Goal: Task Accomplishment & Management: Manage account settings

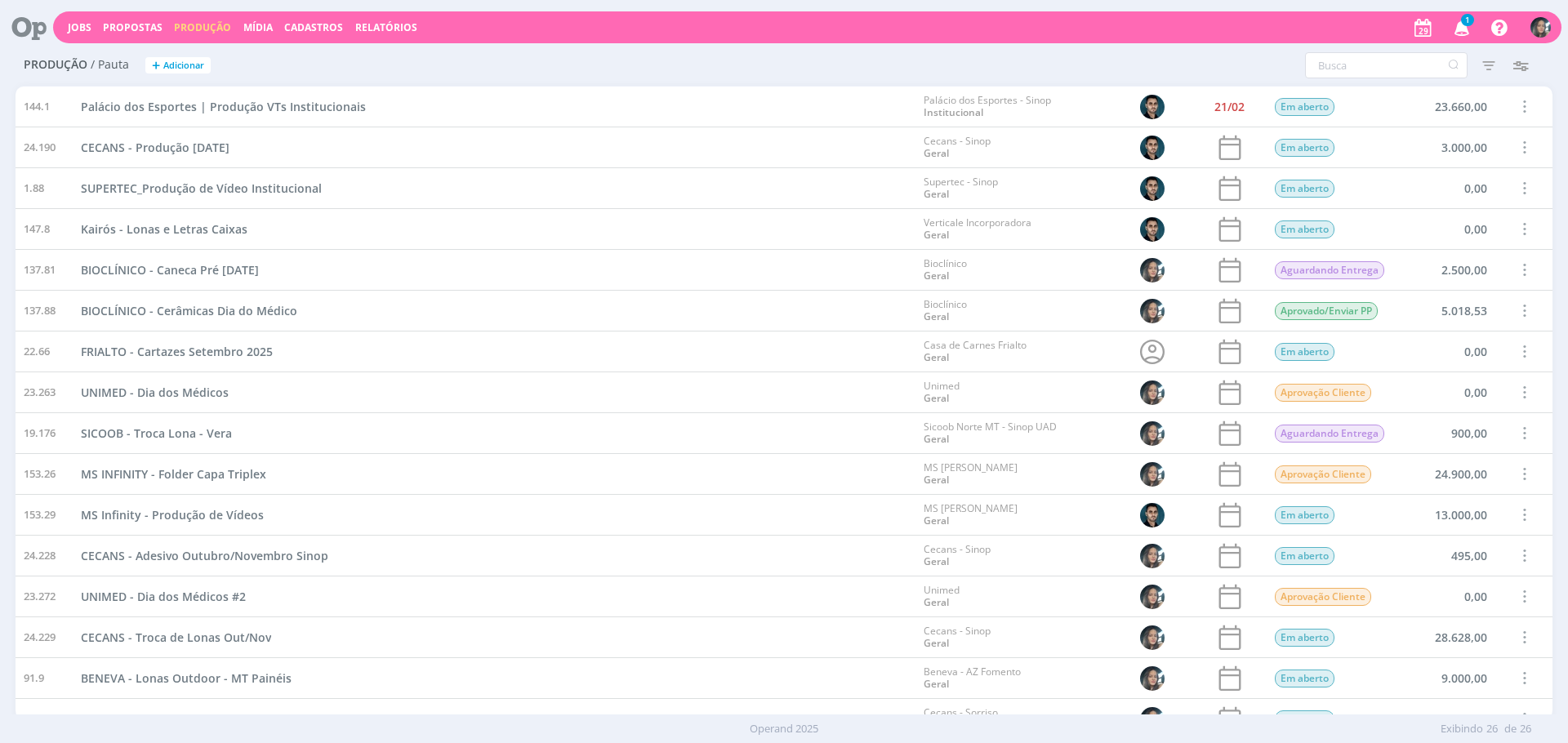
click at [1462, 31] on icon "button" at bounding box center [1462, 27] width 29 height 28
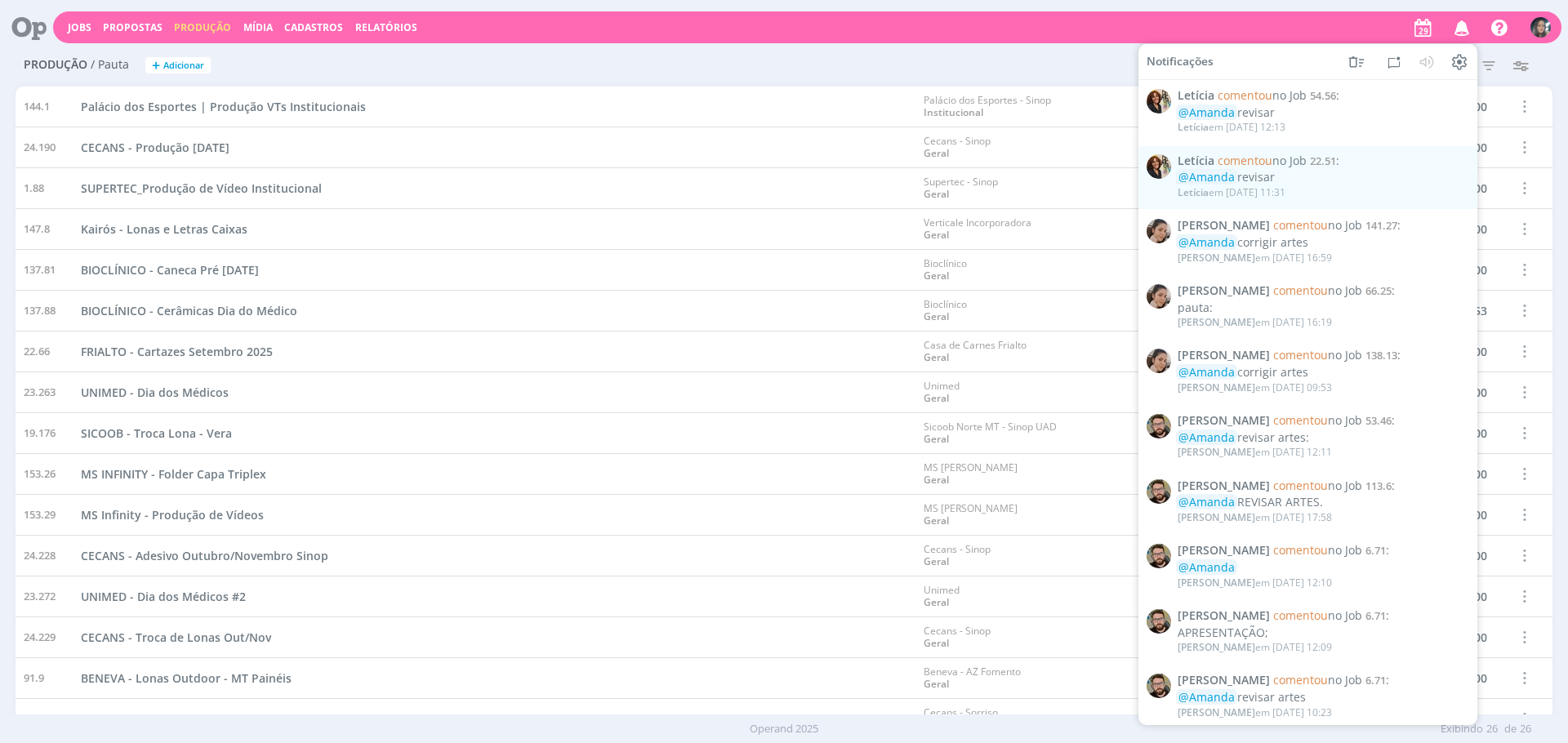
click at [1462, 32] on icon "button" at bounding box center [1462, 27] width 29 height 28
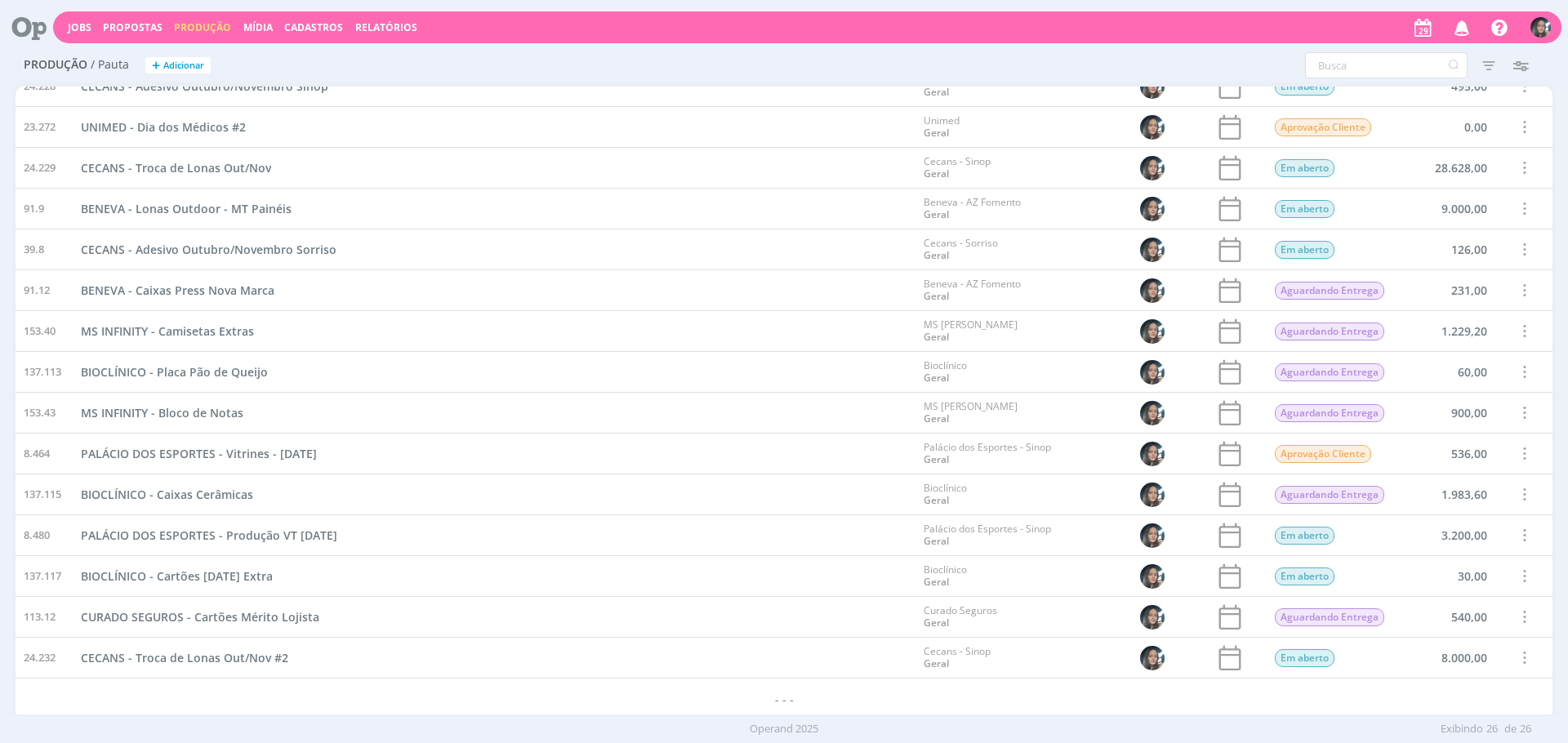
scroll to position [470, 0]
click at [1517, 611] on span at bounding box center [1523, 616] width 18 height 22
click at [1438, 553] on div "Concluir" at bounding box center [1482, 560] width 162 height 24
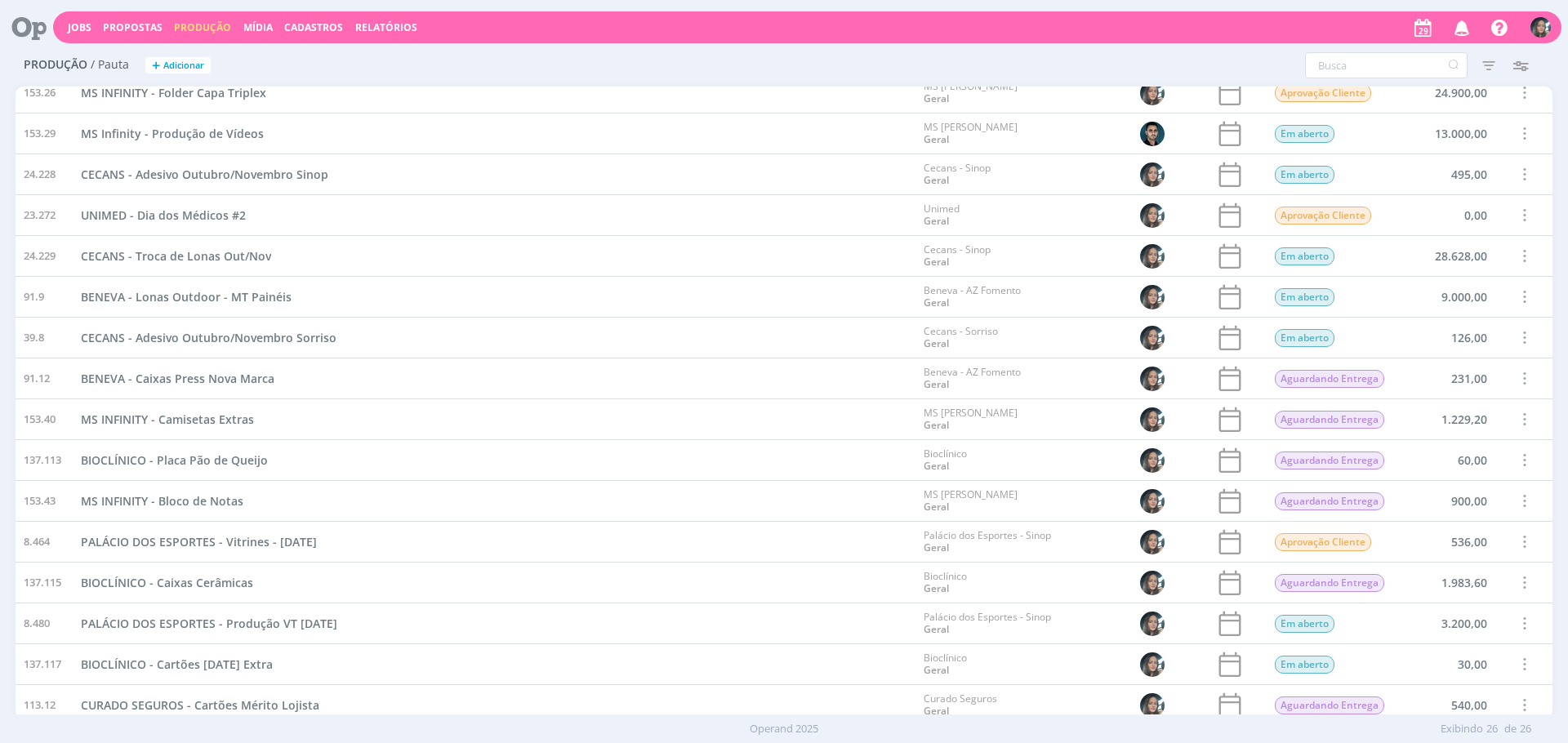
scroll to position [379, 0]
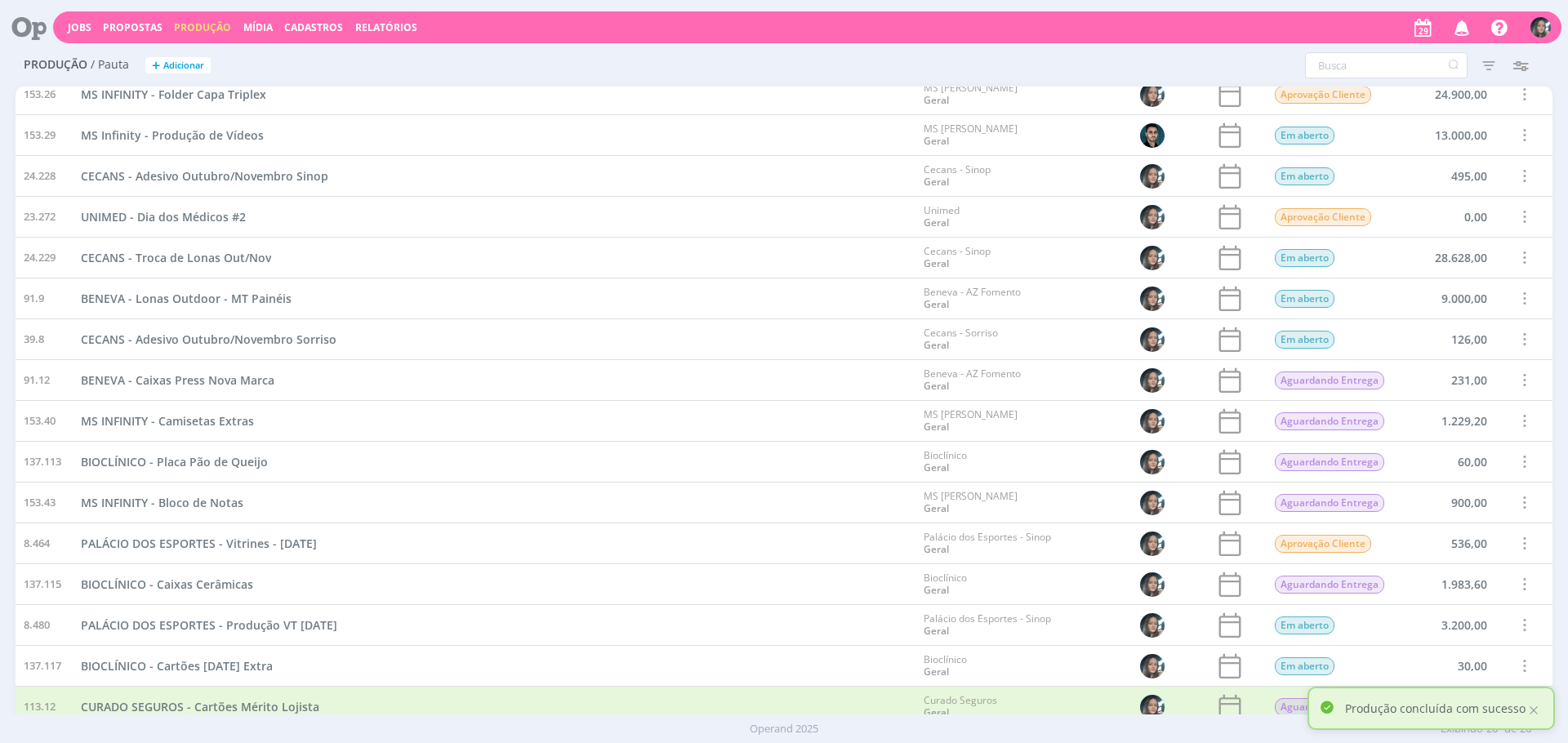
click at [1518, 257] on span at bounding box center [1523, 257] width 18 height 22
click at [1470, 228] on div "Cancelar" at bounding box center [1482, 224] width 162 height 24
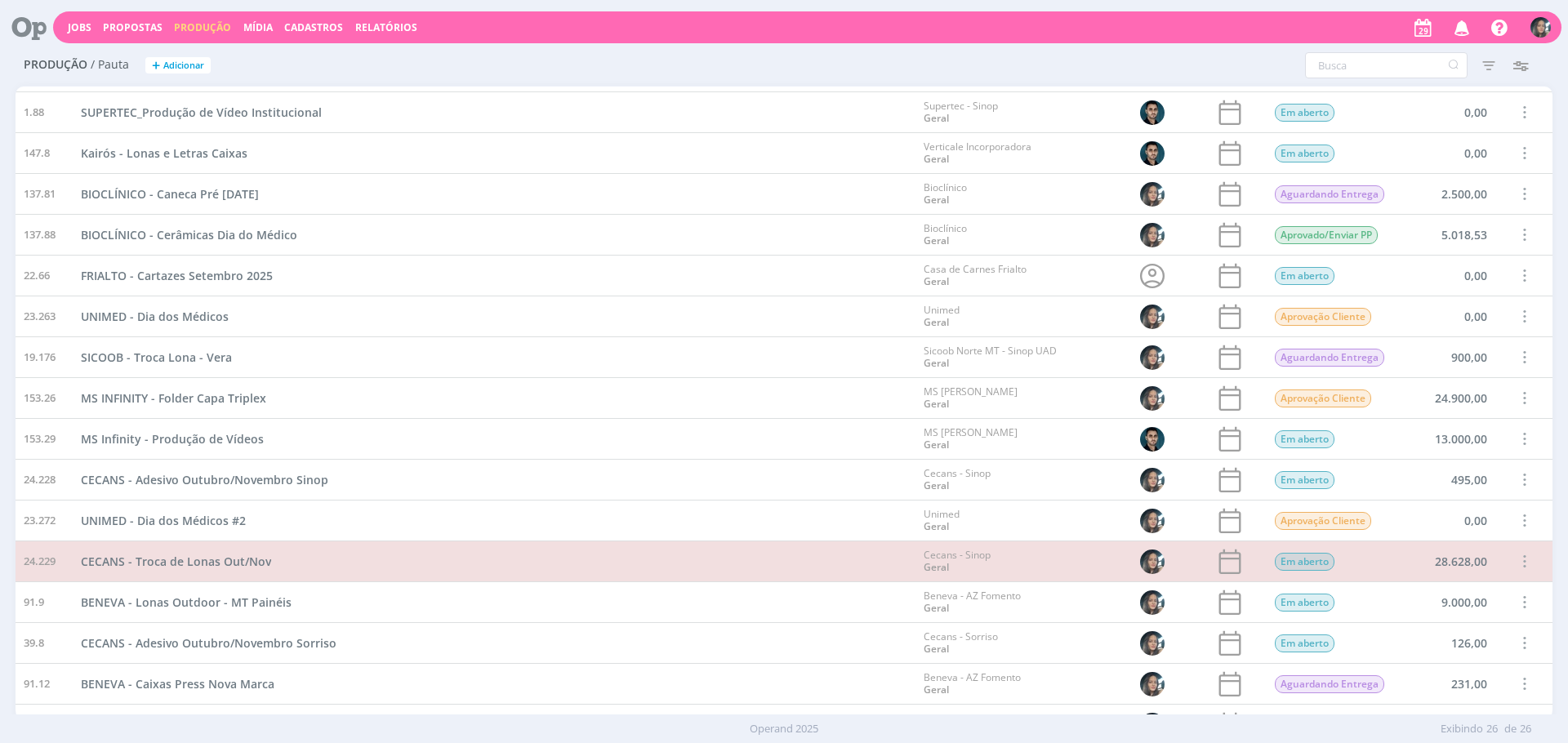
scroll to position [80, 0]
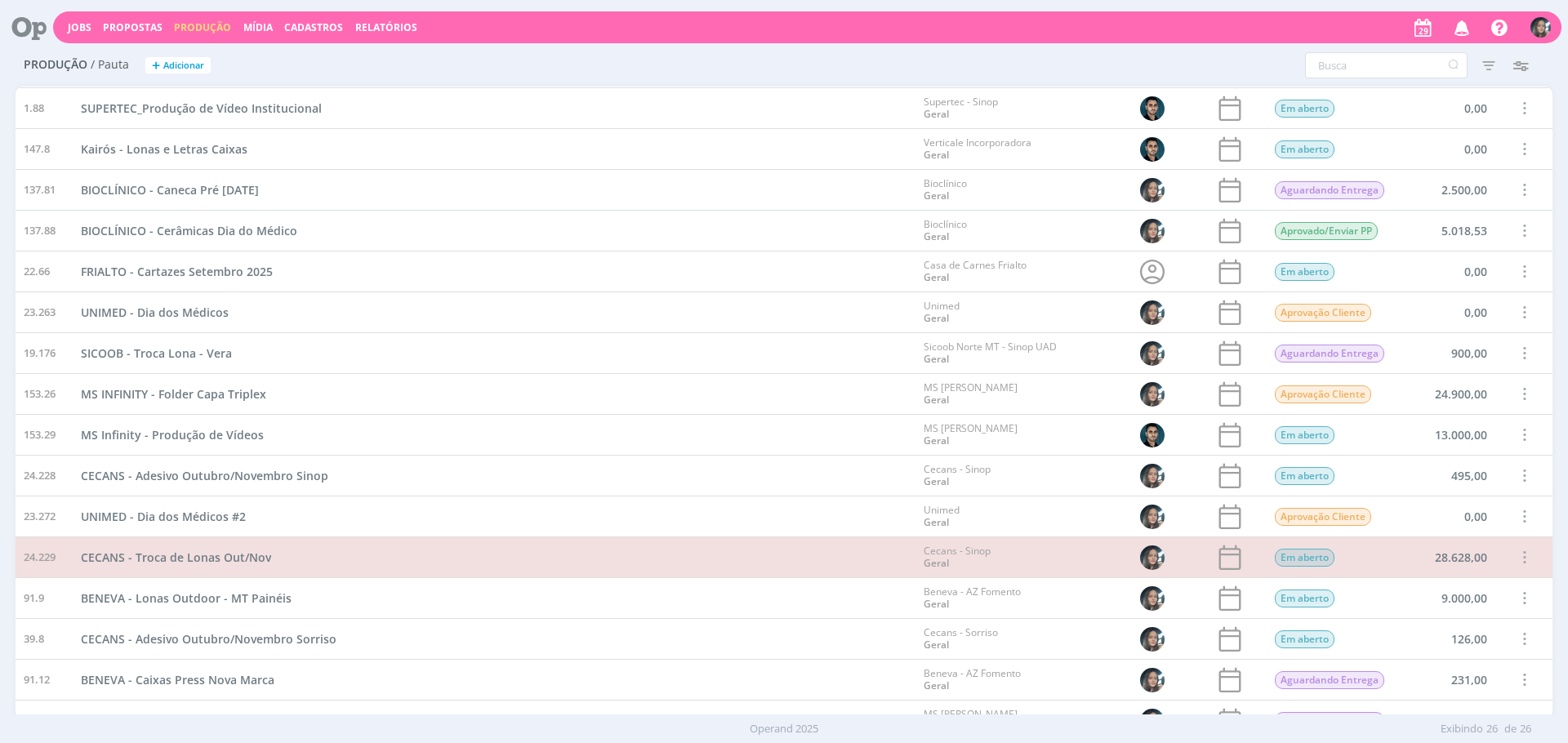
click at [1522, 355] on span at bounding box center [1523, 353] width 18 height 22
click at [1457, 299] on div "Concluir" at bounding box center [1482, 297] width 162 height 24
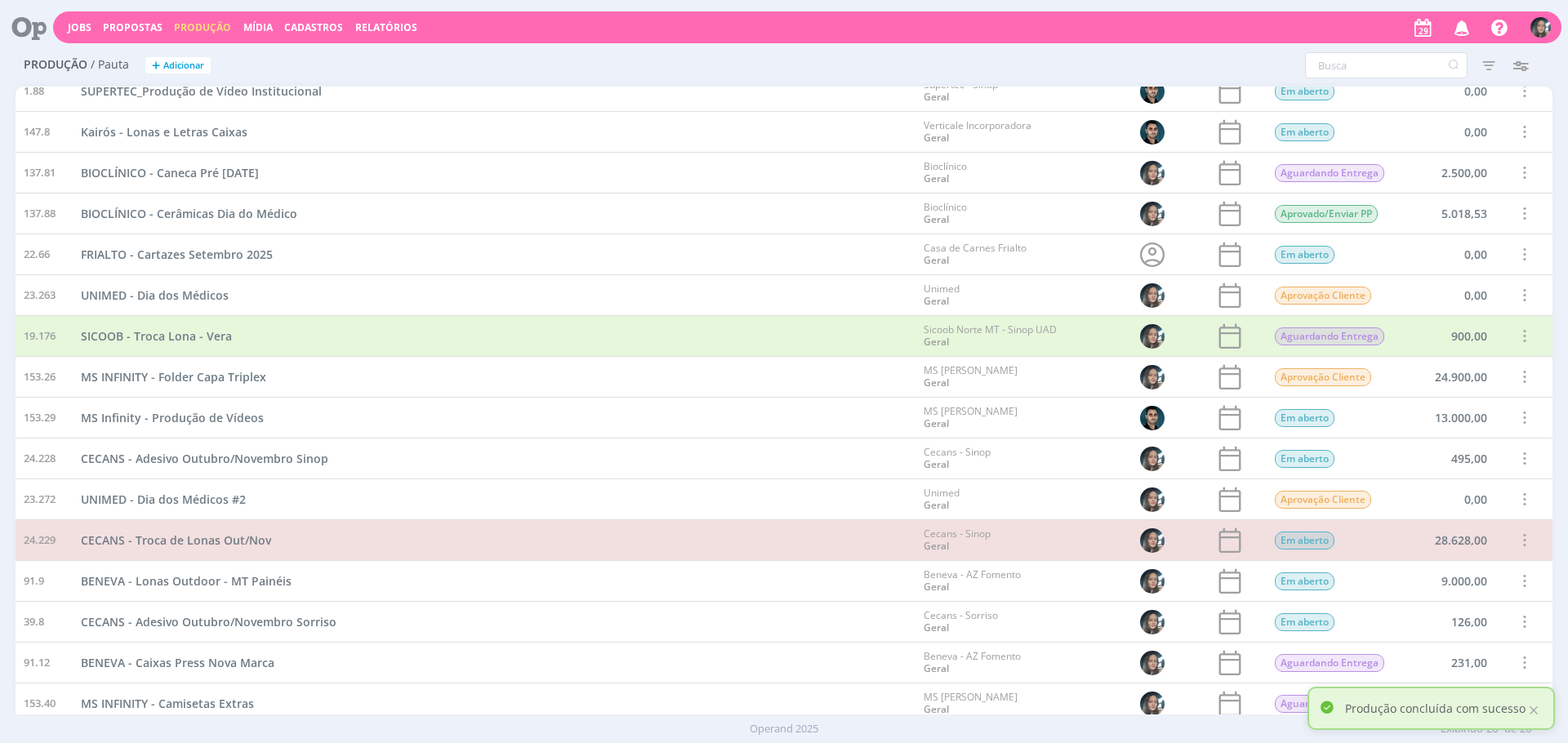
scroll to position [98, 0]
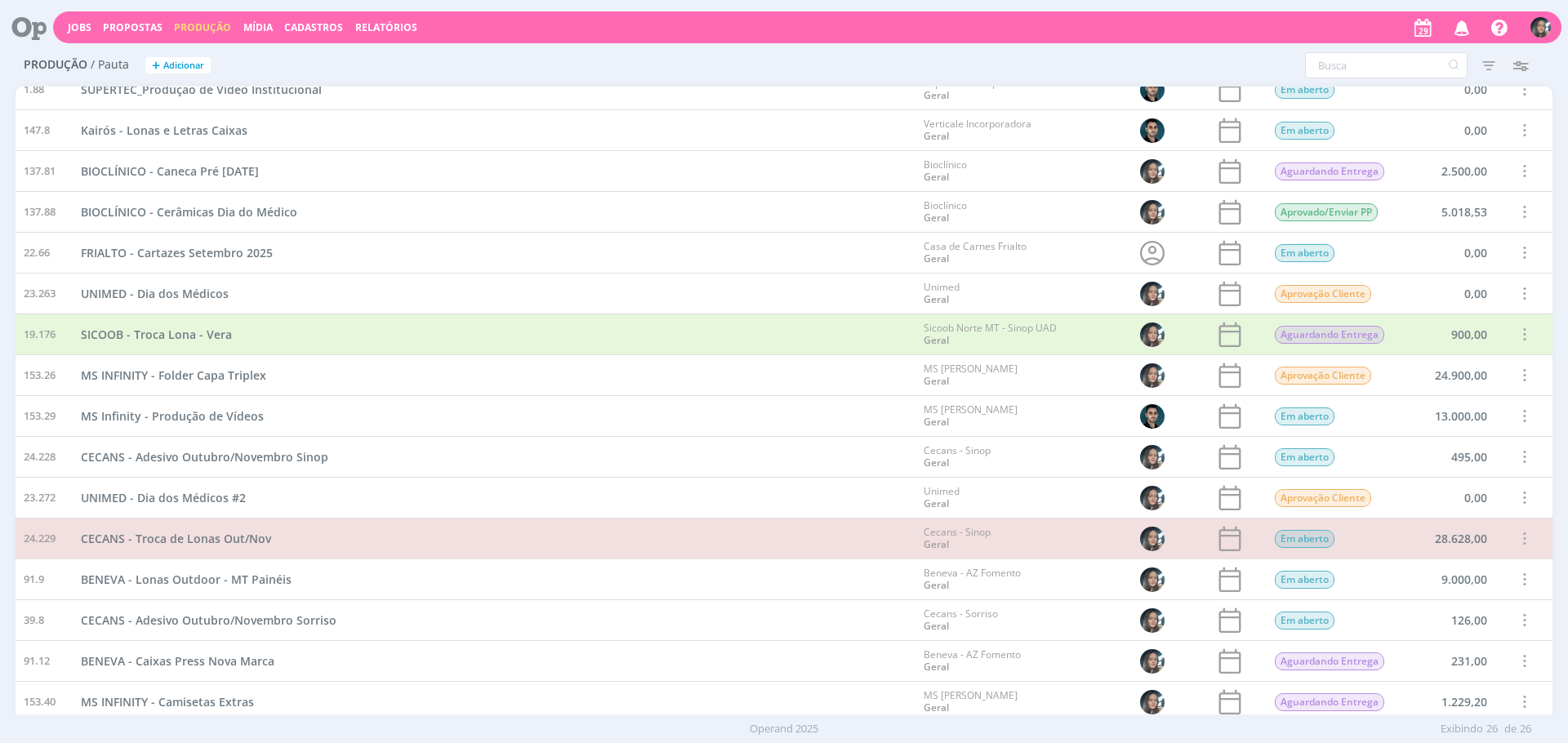
click at [1514, 372] on span at bounding box center [1523, 375] width 18 height 22
drag, startPoint x: 1448, startPoint y: 319, endPoint x: 1083, endPoint y: 407, distance: 375.5
click at [1448, 319] on div "Concluir" at bounding box center [1482, 319] width 162 height 24
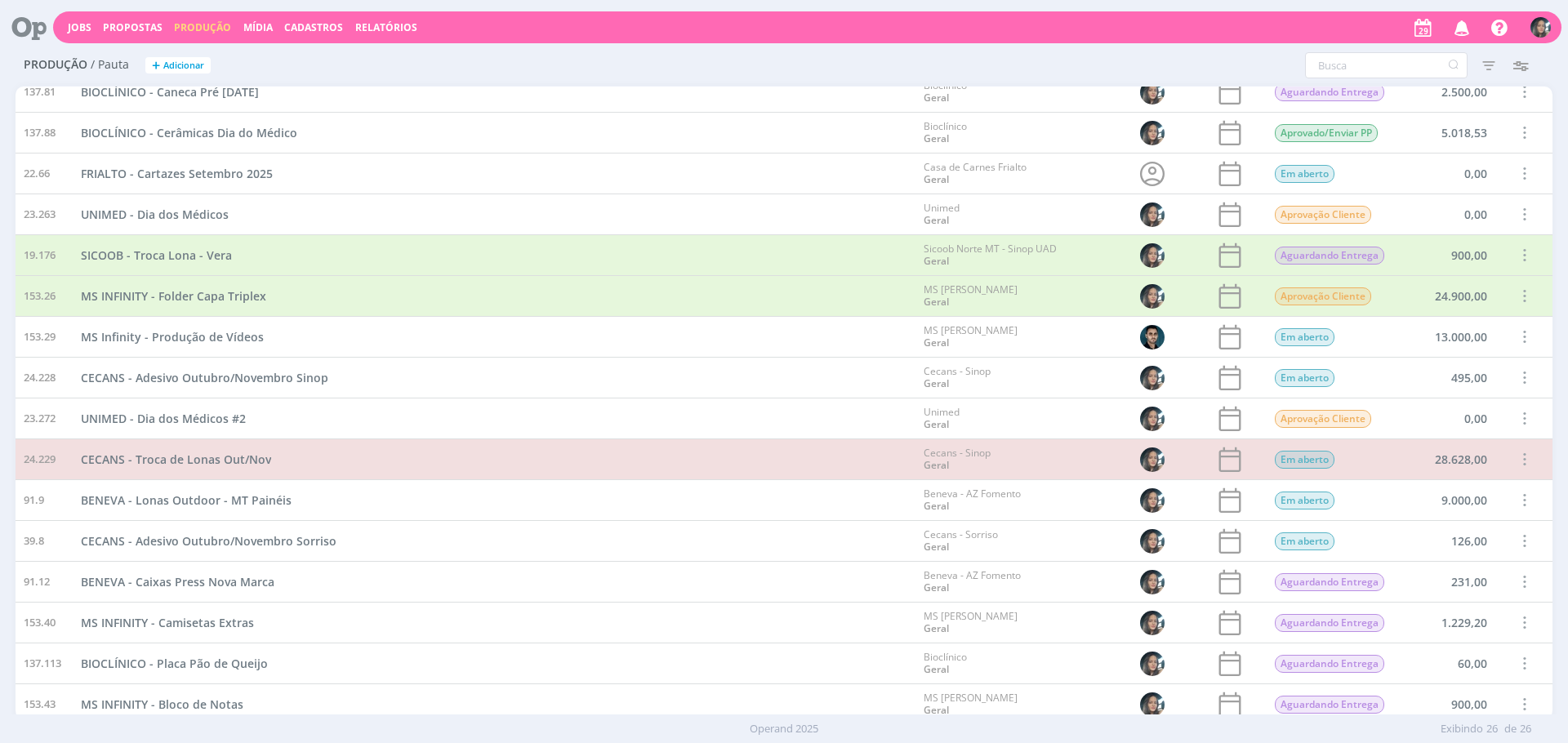
scroll to position [0, 0]
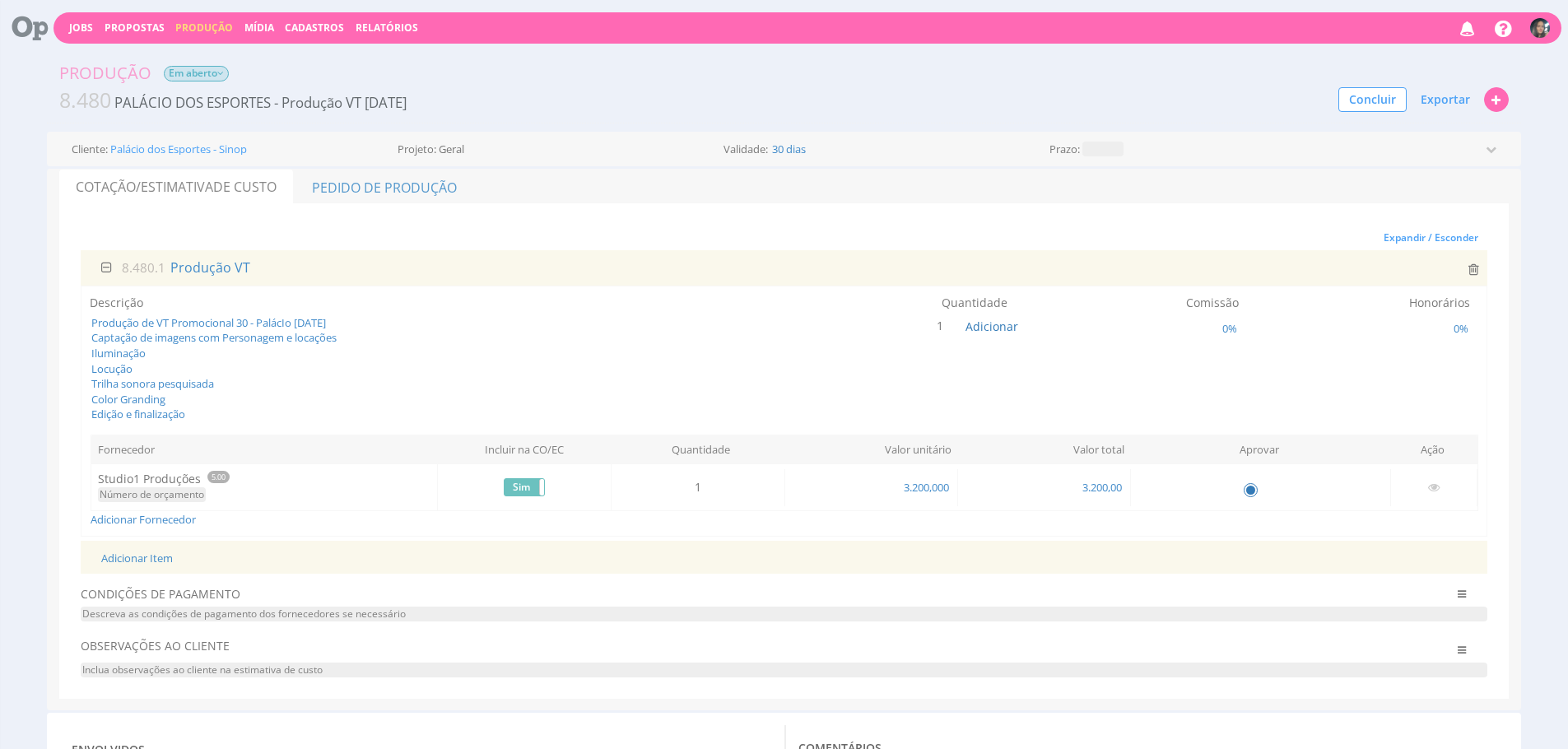
click at [168, 76] on span "Em aberto" at bounding box center [196, 74] width 65 height 15
drag, startPoint x: 1352, startPoint y: 98, endPoint x: 1328, endPoint y: 110, distance: 26.8
click at [1352, 98] on button "Concluir" at bounding box center [1372, 99] width 69 height 25
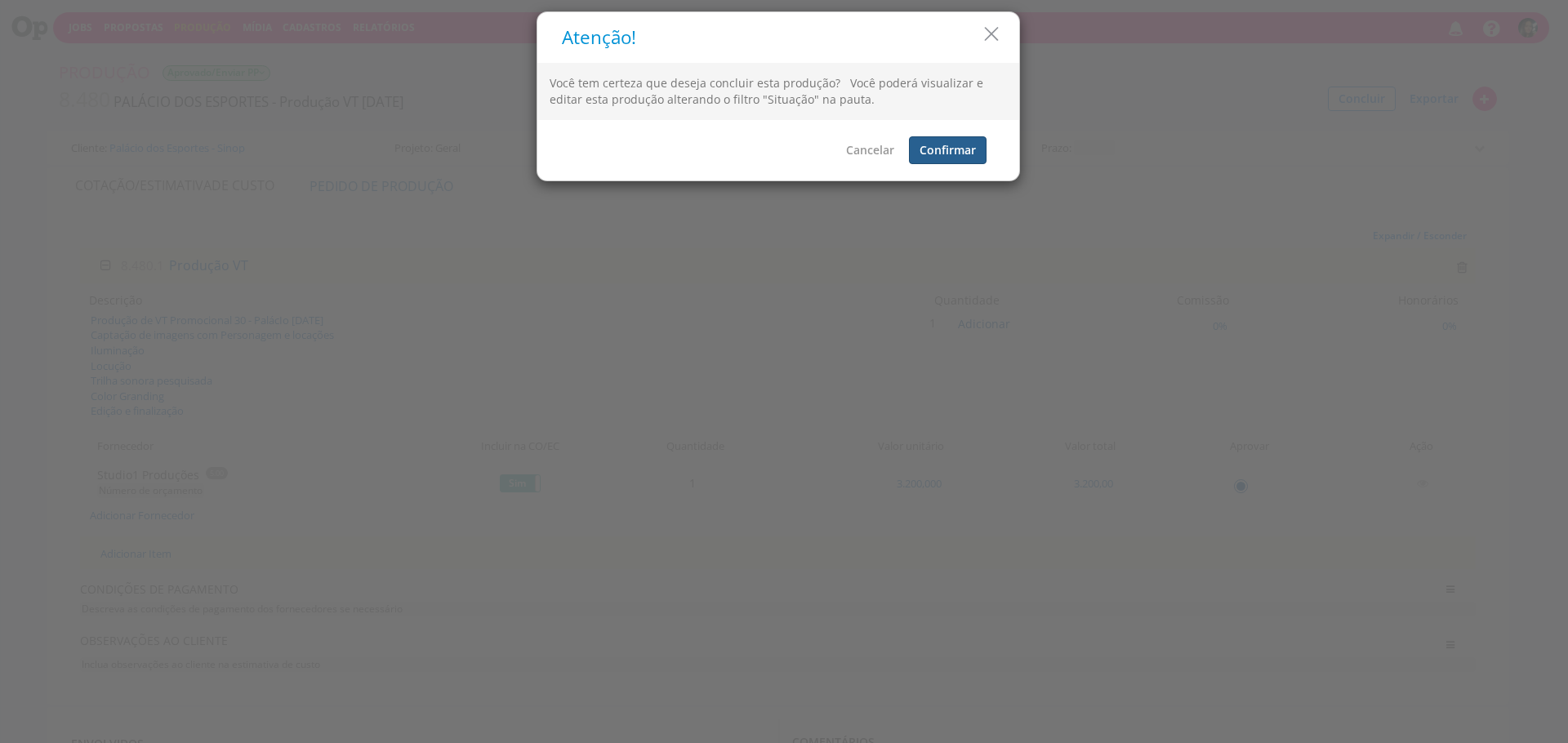
click at [968, 157] on button "Confirmar" at bounding box center [947, 150] width 77 height 28
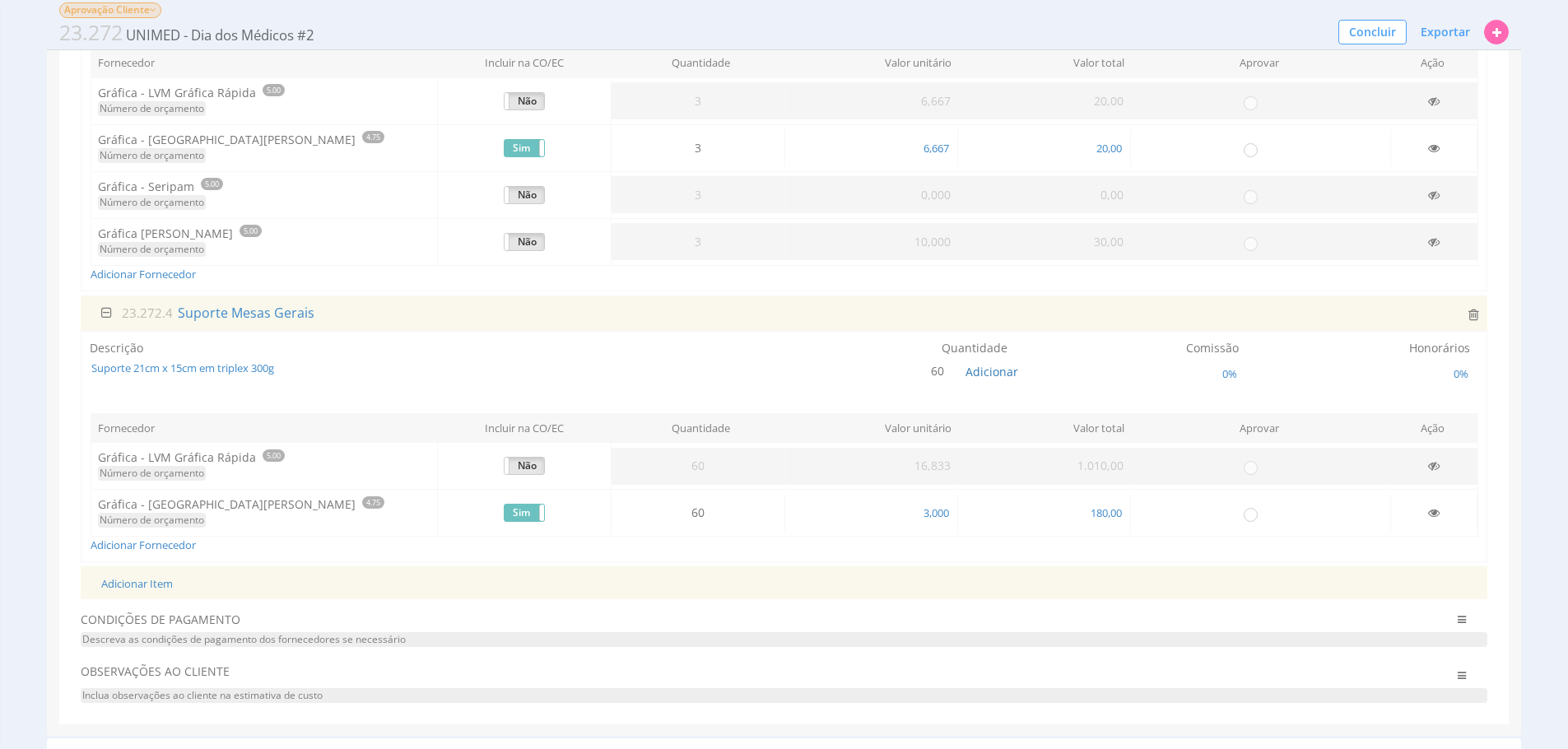
scroll to position [639, 0]
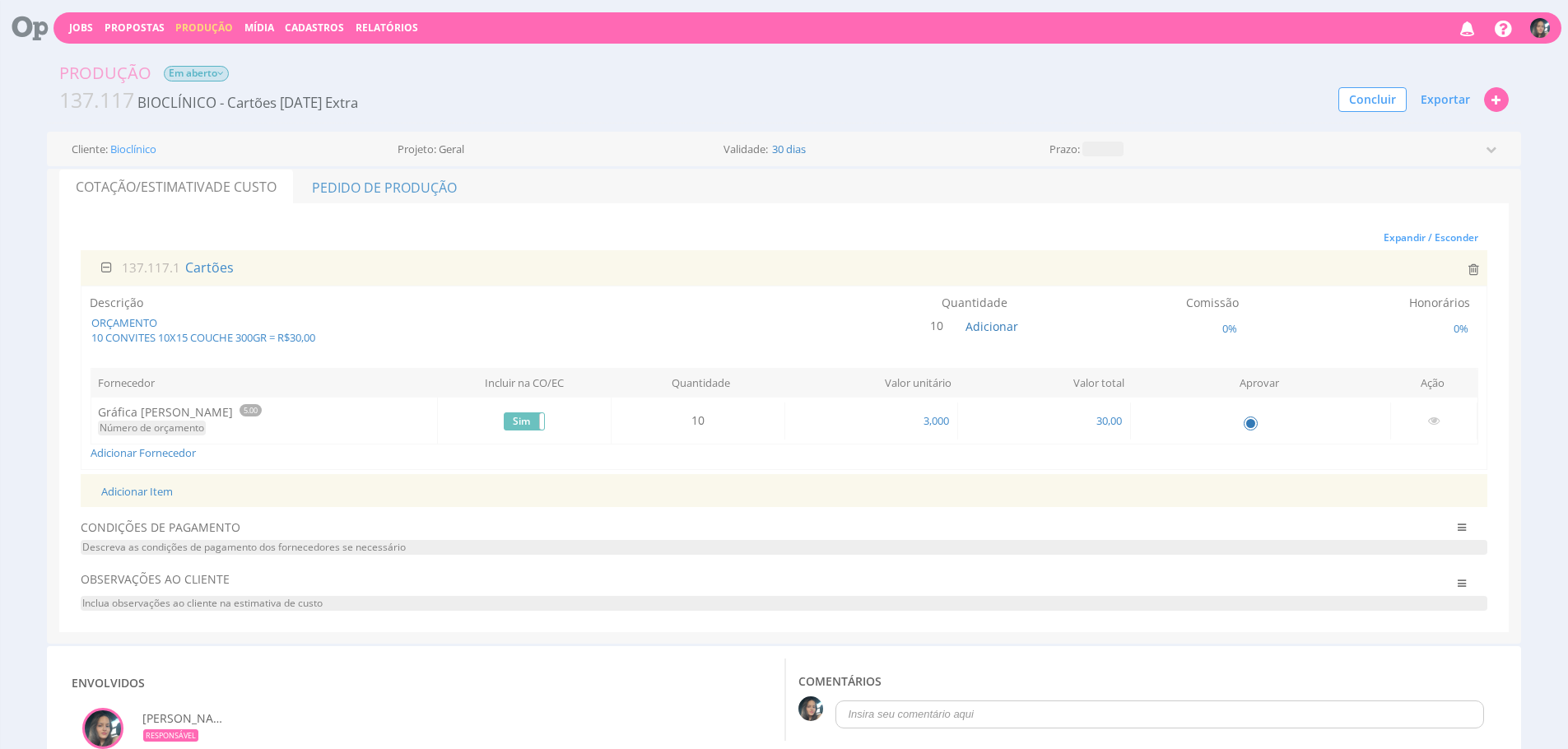
click at [209, 70] on span "Em aberto" at bounding box center [196, 74] width 65 height 15
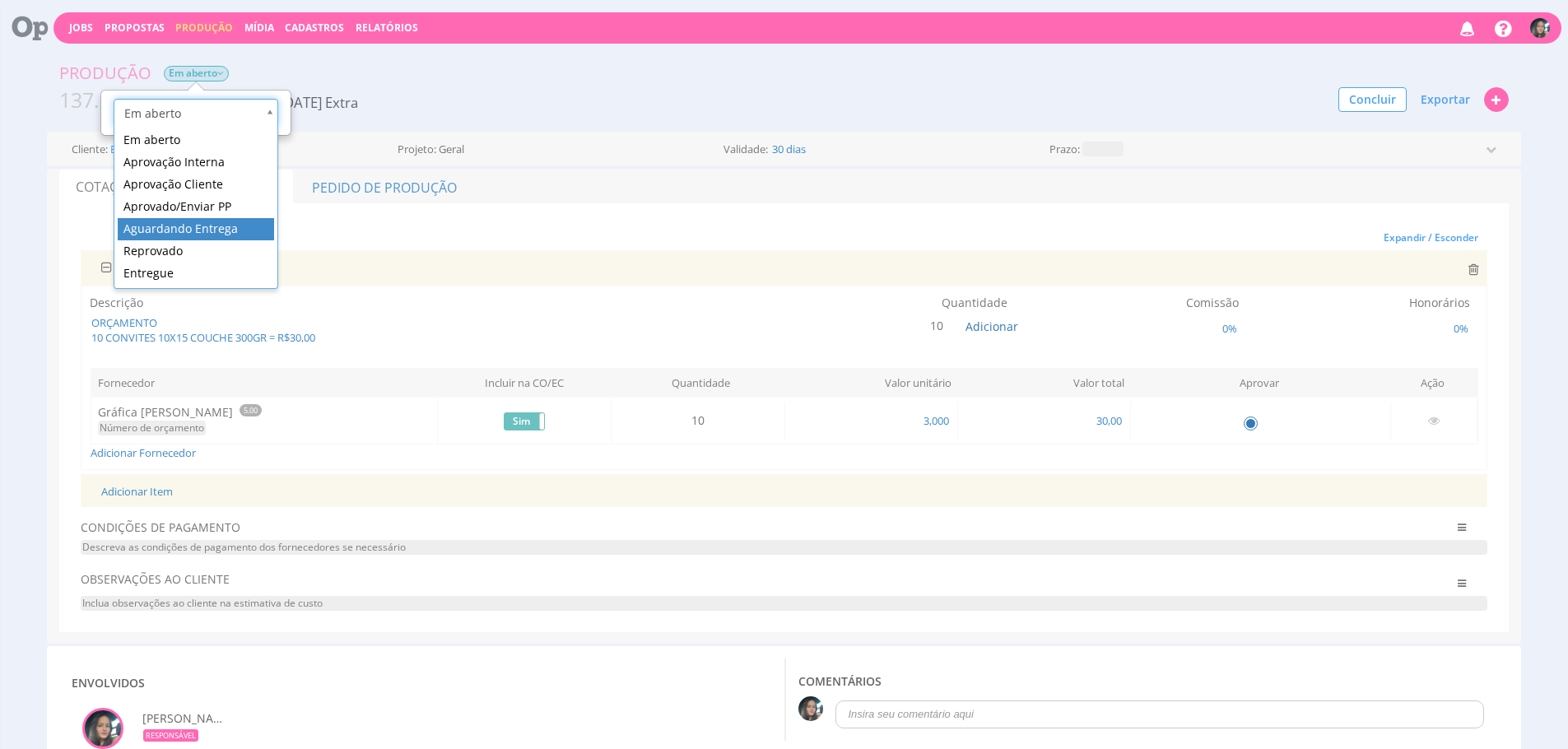
scroll to position [0, 5]
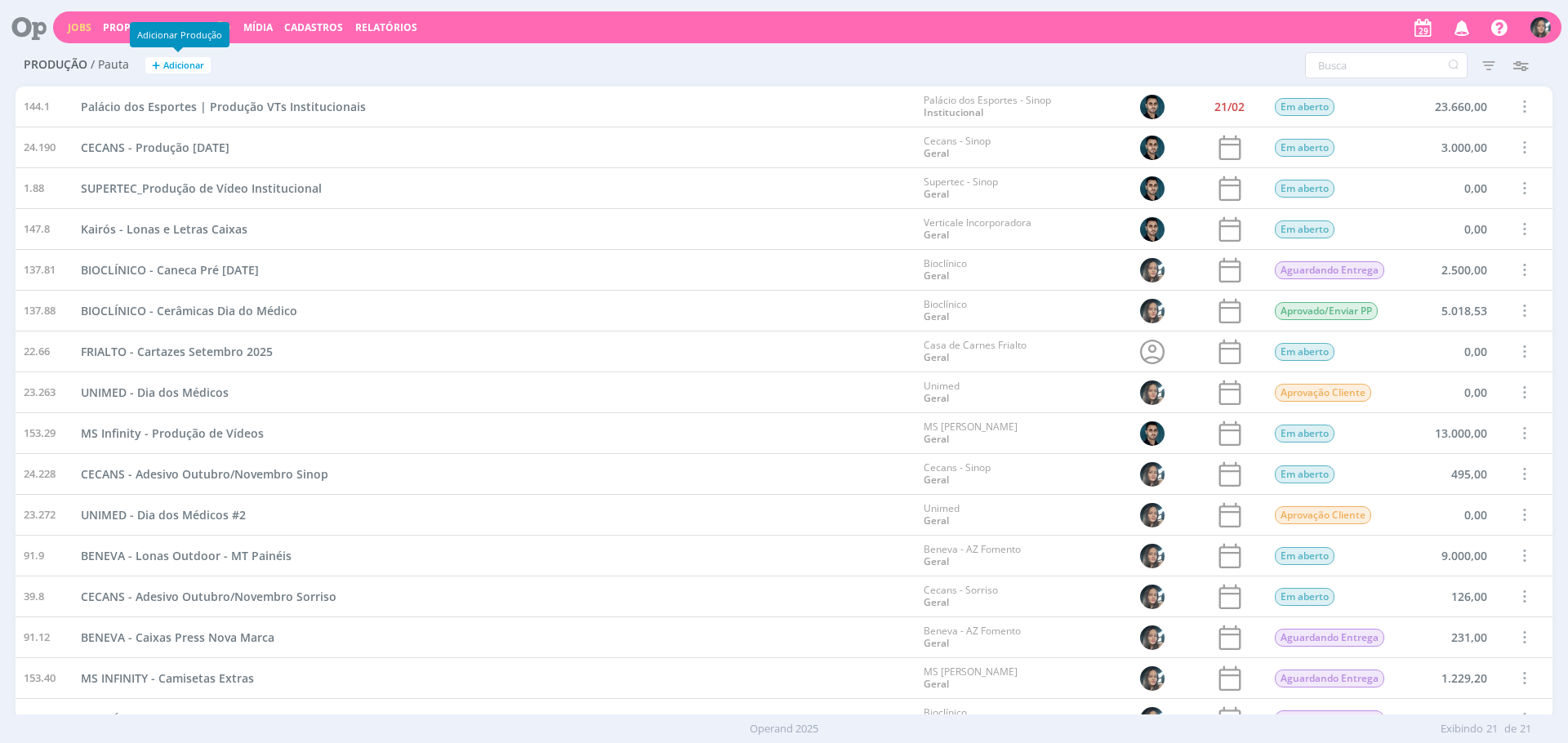
click at [80, 28] on link "Jobs" at bounding box center [80, 27] width 24 height 13
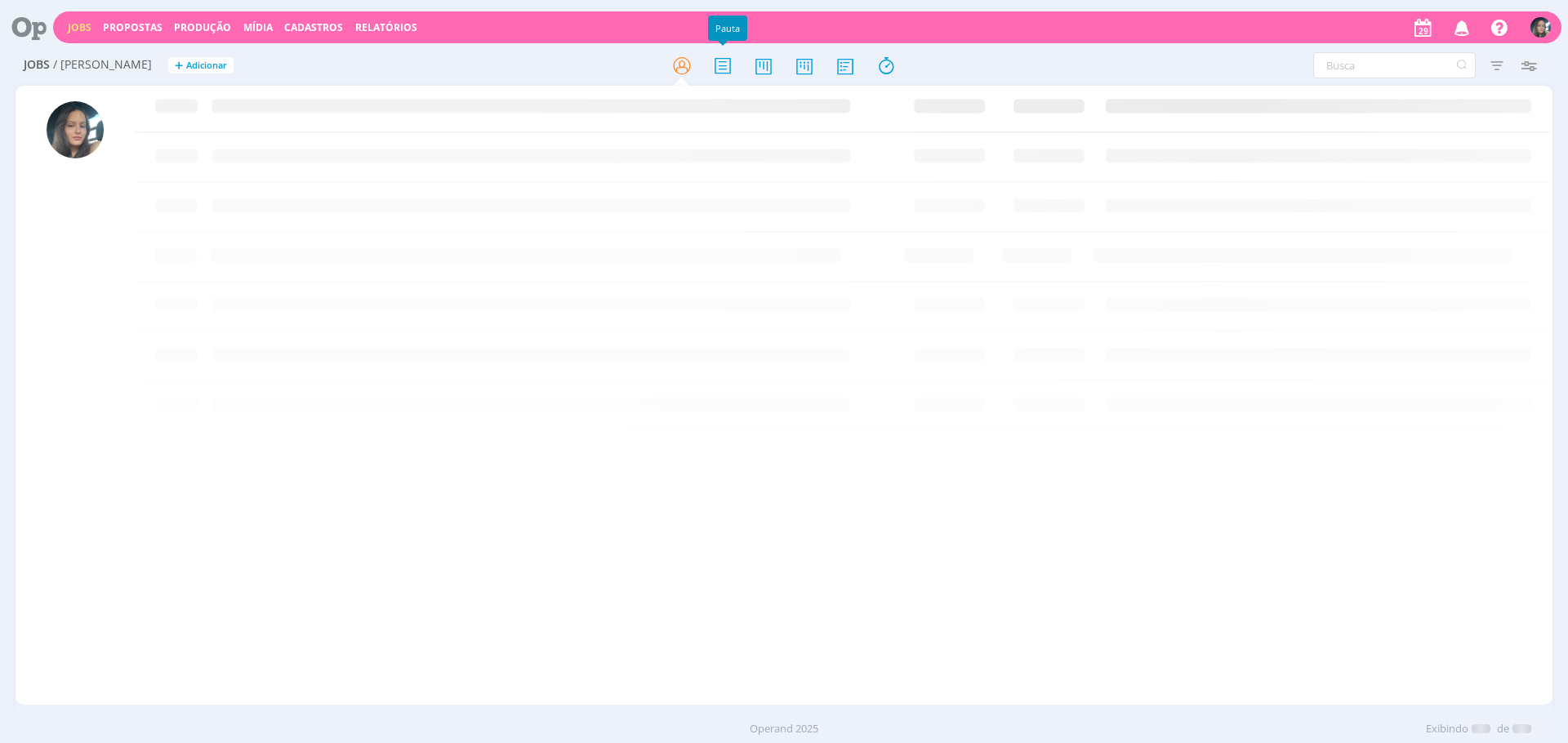
click at [744, 73] on div at bounding box center [783, 65] width 512 height 29
click at [749, 71] on icon at bounding box center [763, 66] width 29 height 32
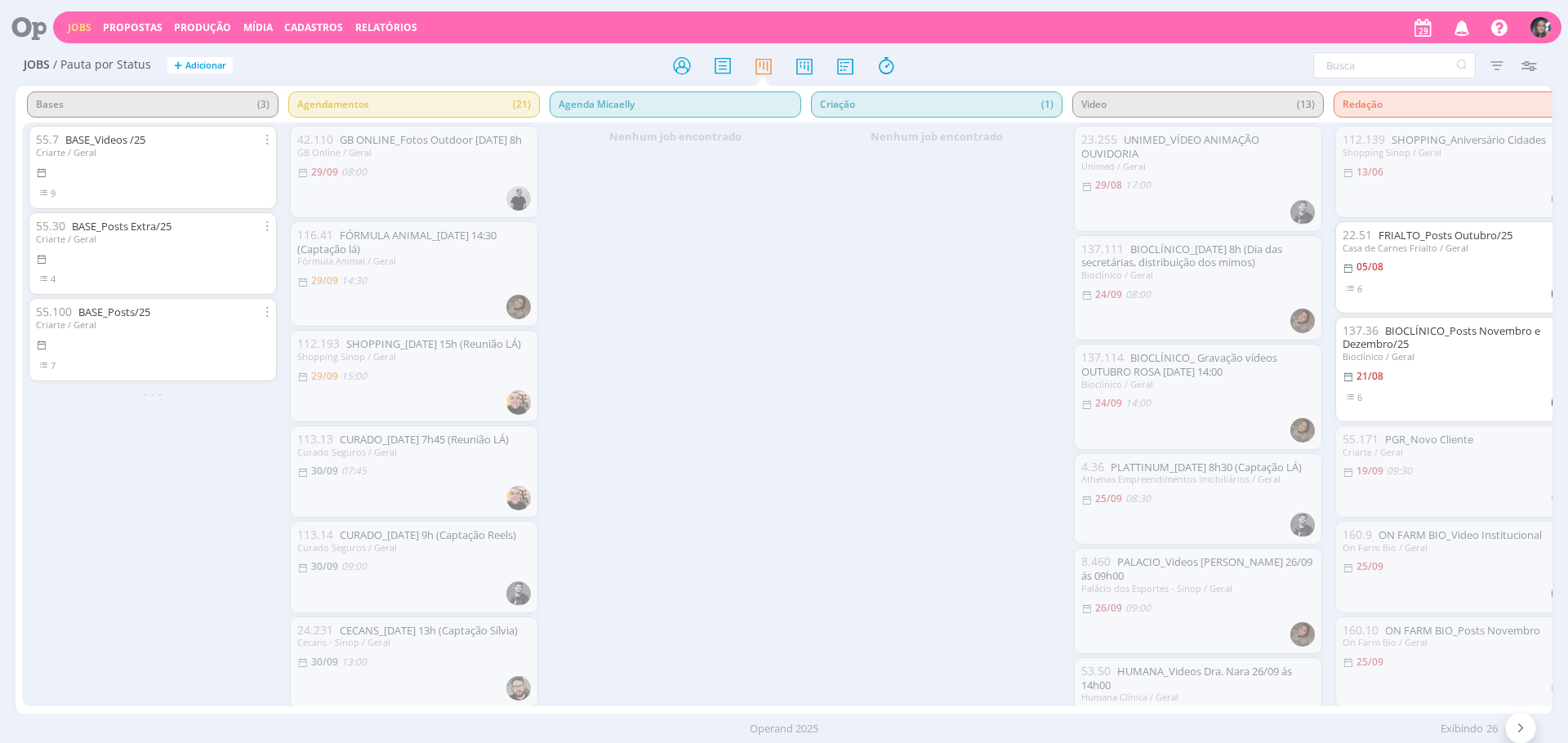
click at [446, 714] on div "Operand 2025 Exibindo 26 de 26" at bounding box center [784, 729] width 1568 height 29
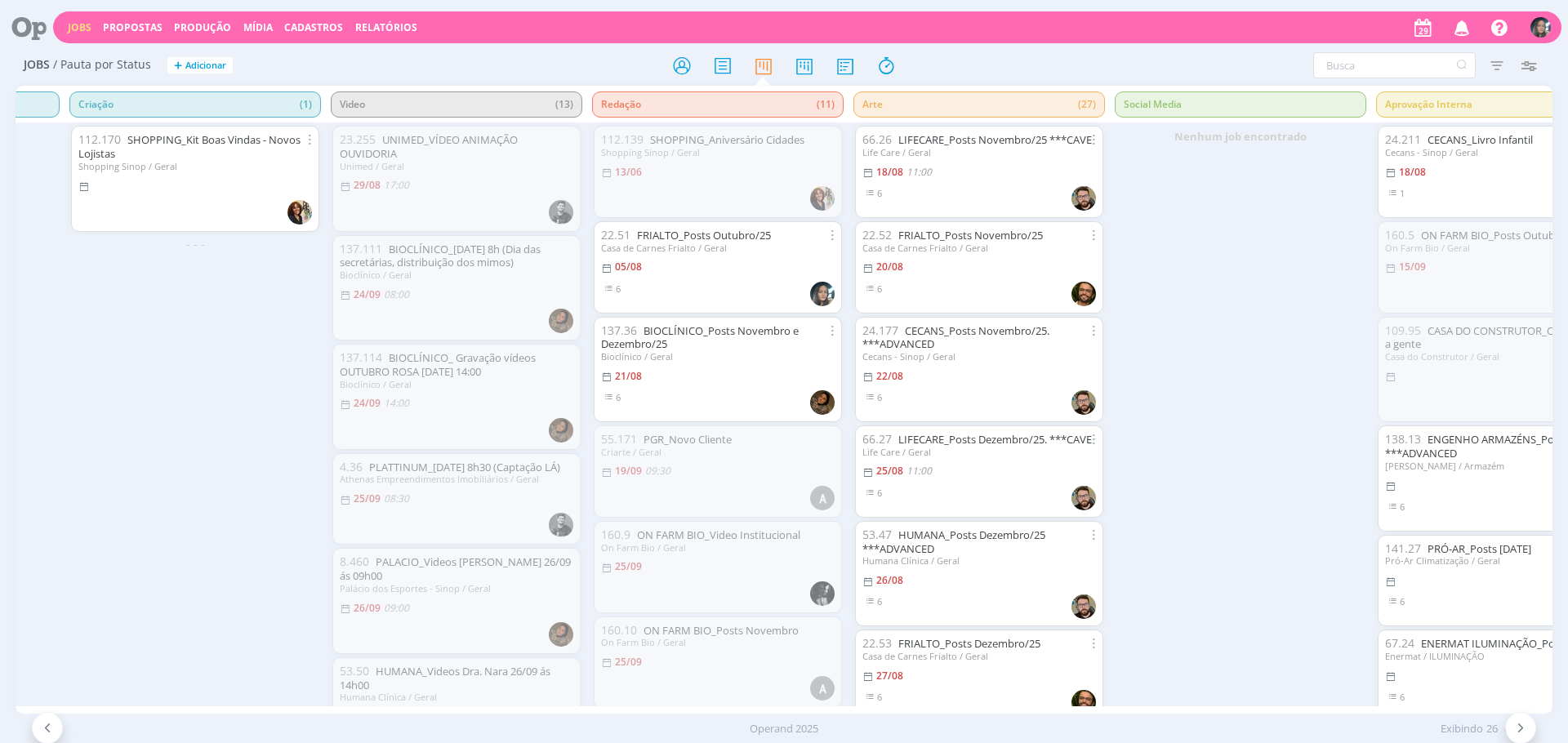
scroll to position [0, 743]
click at [691, 237] on link "FRIALTO_Posts Outubro/25" at bounding box center [702, 235] width 134 height 14
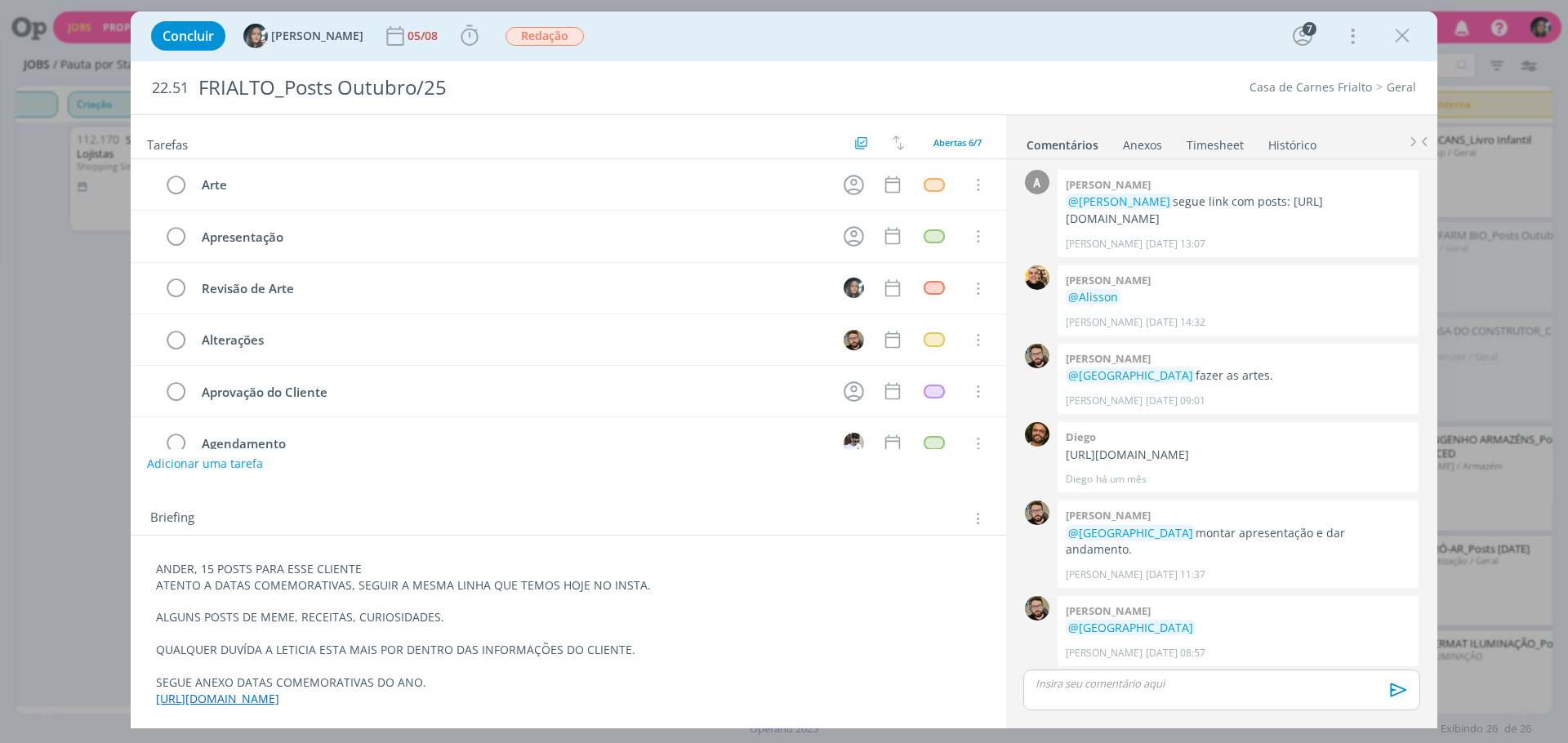
scroll to position [245, 0]
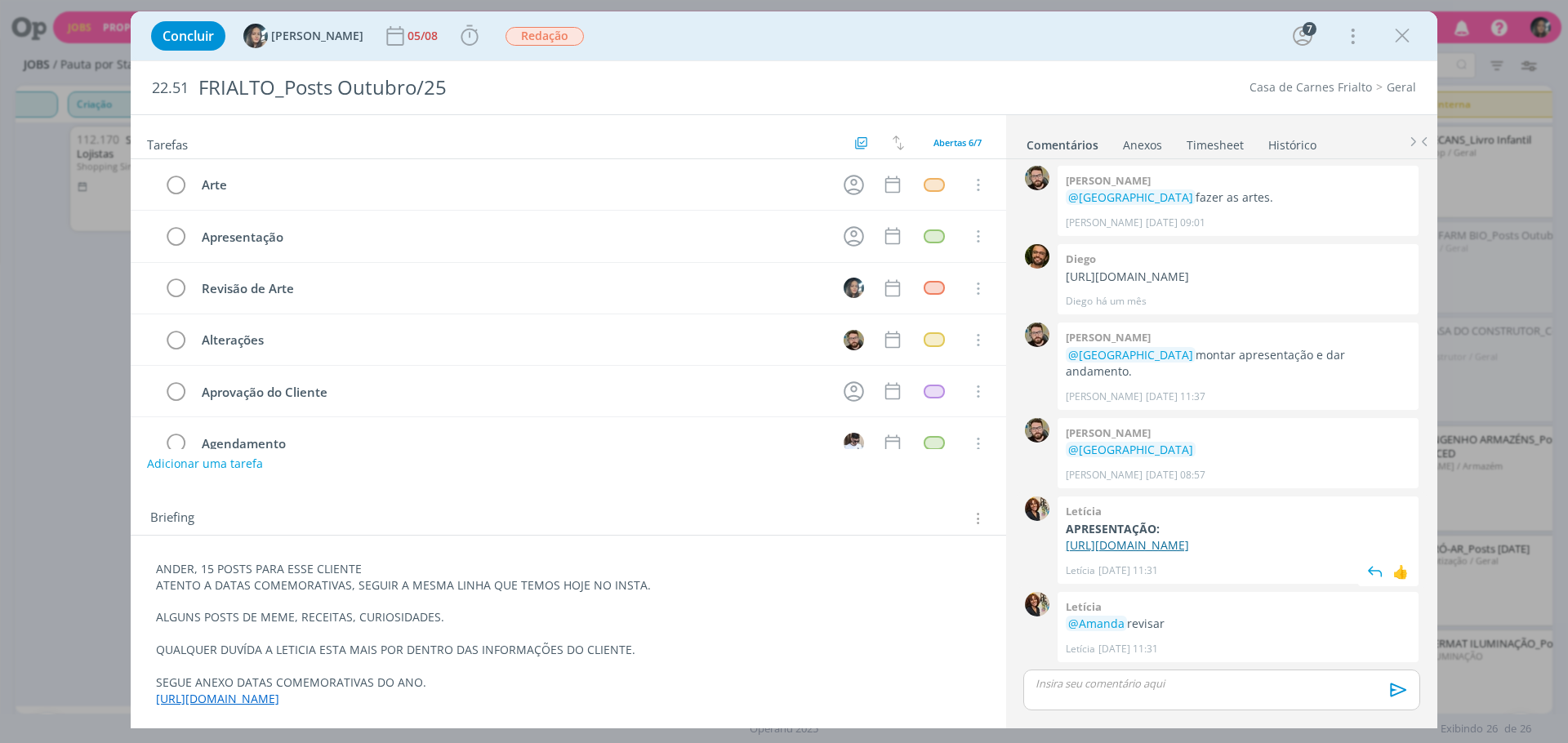
click at [1137, 538] on link "[URL][DOMAIN_NAME]" at bounding box center [1127, 545] width 124 height 15
